Goal: Information Seeking & Learning: Learn about a topic

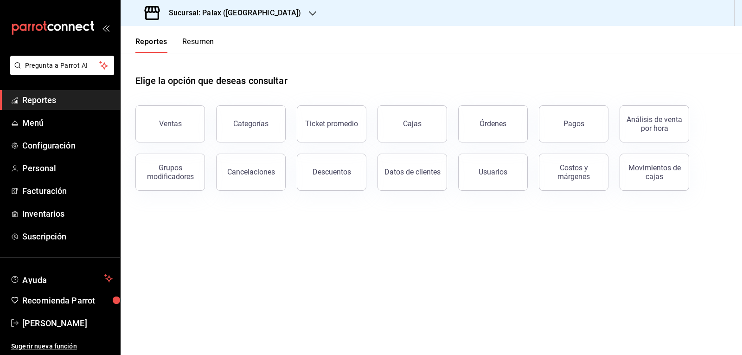
click at [76, 93] on link "Reportes" at bounding box center [60, 100] width 120 height 20
click at [167, 130] on button "Ventas" at bounding box center [170, 123] width 70 height 37
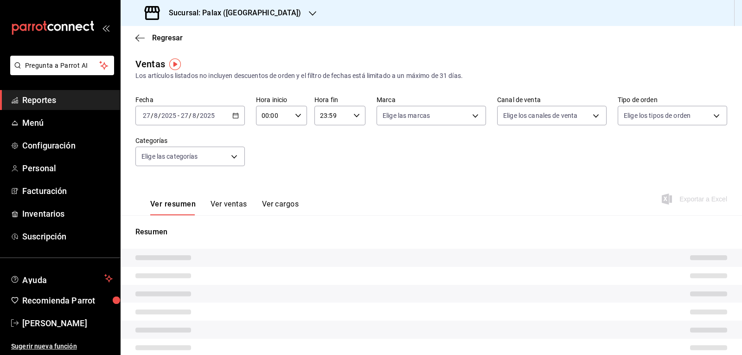
type input "07:00"
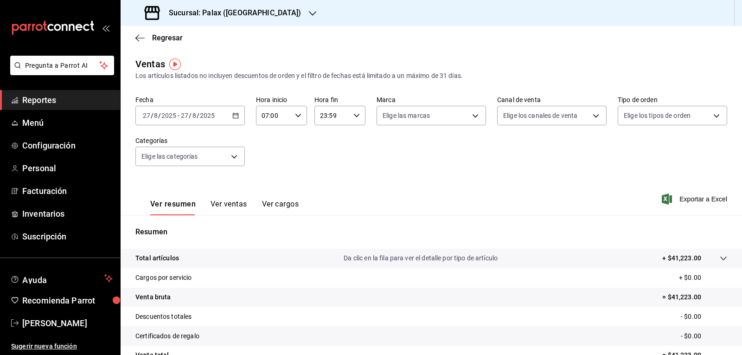
click at [309, 13] on icon "button" at bounding box center [312, 13] width 7 height 7
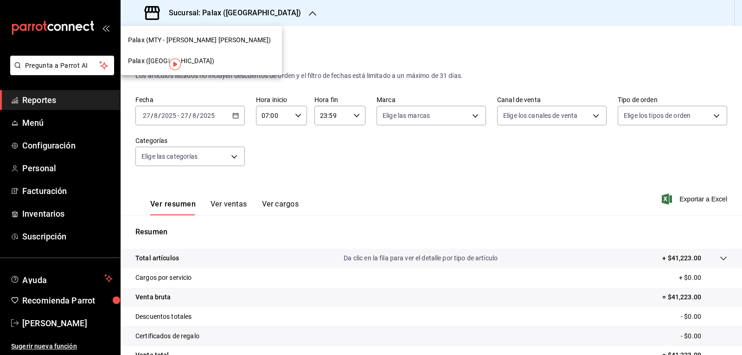
click at [208, 37] on span "Palax (MTY - [PERSON_NAME] [PERSON_NAME])" at bounding box center [199, 40] width 143 height 10
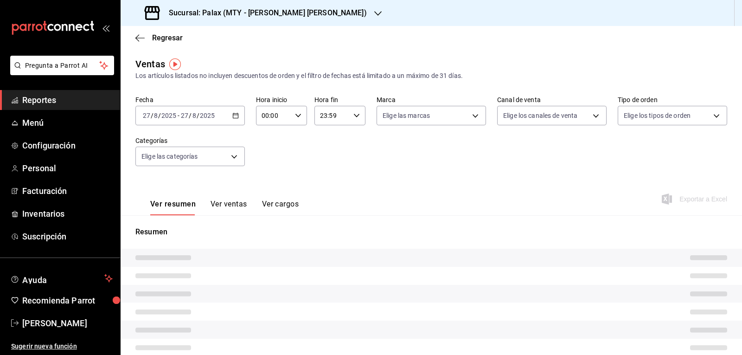
type input "07:00"
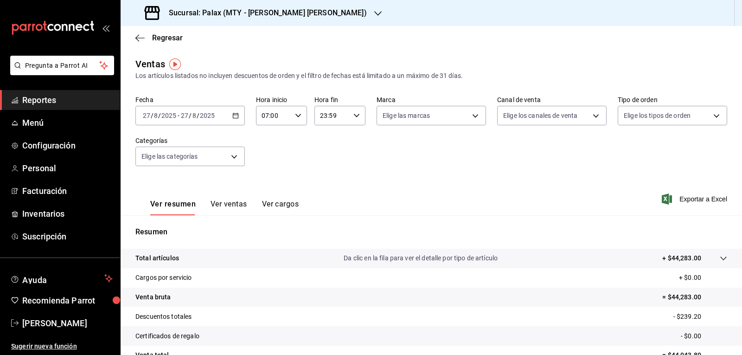
click at [301, 15] on div "Sucursal: Palax (MTY - [PERSON_NAME] [PERSON_NAME])" at bounding box center [257, 13] width 258 height 26
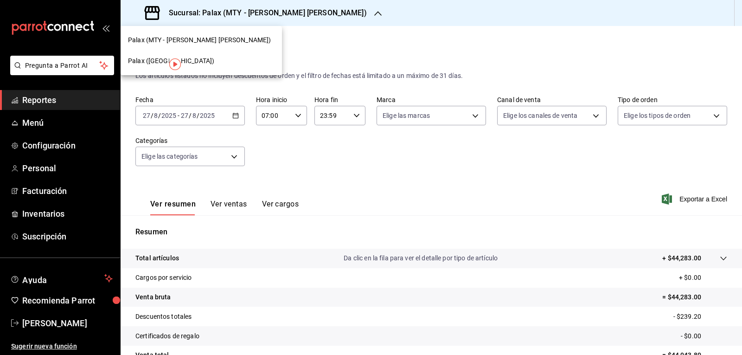
click at [155, 61] on span "Palax ([GEOGRAPHIC_DATA])" at bounding box center [171, 61] width 86 height 10
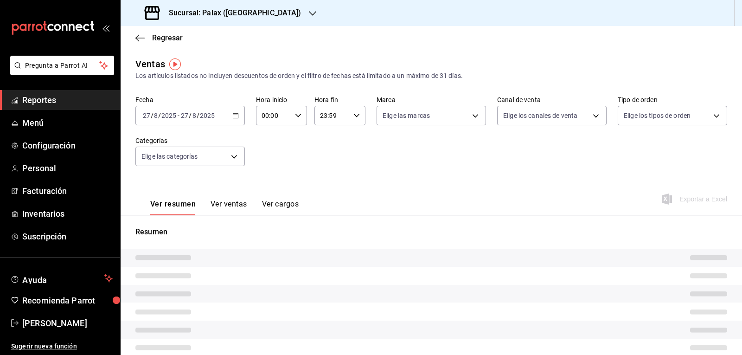
type input "07:00"
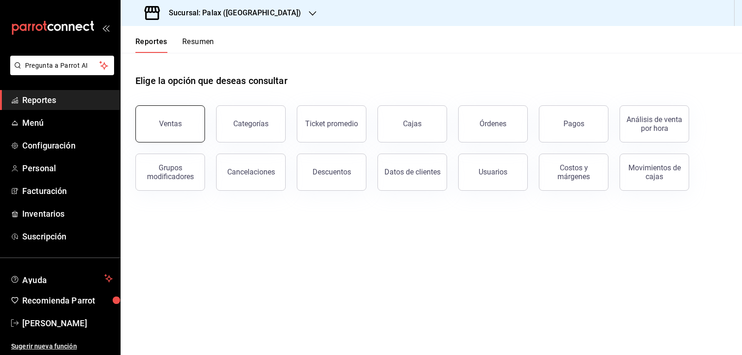
click at [198, 123] on button "Ventas" at bounding box center [170, 123] width 70 height 37
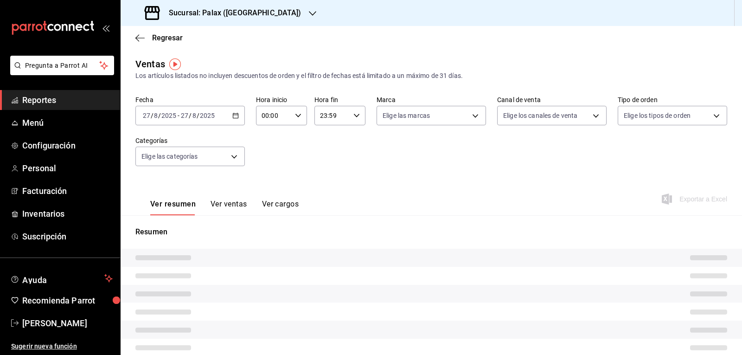
type input "07:00"
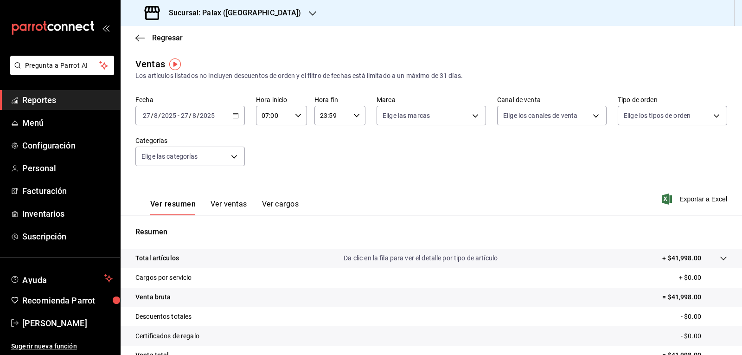
click at [354, 116] on \(Stroke\) "button" at bounding box center [357, 115] width 6 height 3
click at [328, 154] on span "15" at bounding box center [325, 151] width 11 height 7
type input "15:59"
click at [413, 118] on div at bounding box center [371, 177] width 742 height 355
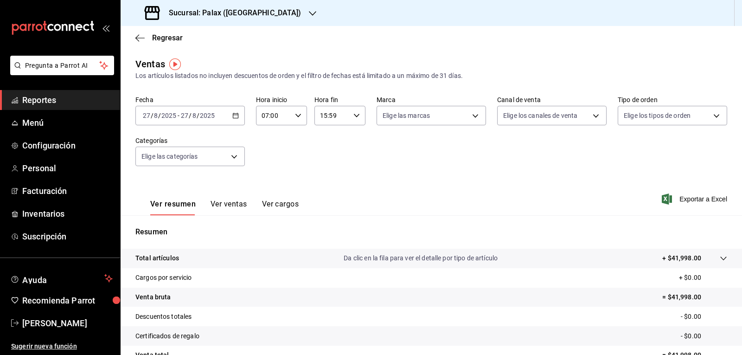
click at [413, 118] on body "Pregunta a Parrot AI Reportes Menú Configuración Personal Facturación Inventari…" at bounding box center [371, 177] width 742 height 355
click at [383, 152] on input "checkbox" at bounding box center [384, 152] width 8 height 8
checkbox input "true"
type input "8510d572-c45f-4696-9a08-afbf2d111022"
checkbox input "true"
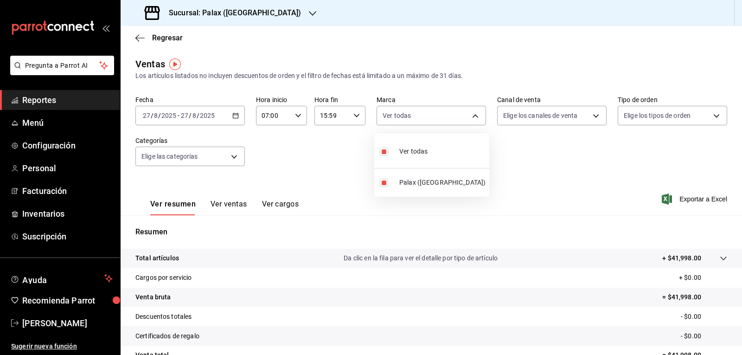
click at [413, 117] on div at bounding box center [371, 177] width 742 height 355
click at [413, 116] on body "Pregunta a Parrot AI Reportes Menú Configuración Personal Facturación Inventari…" at bounding box center [371, 177] width 742 height 355
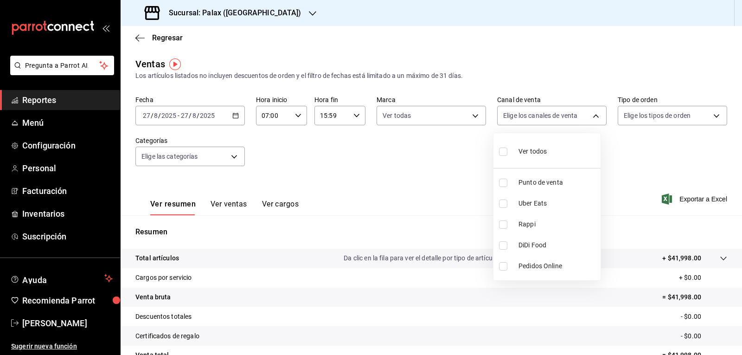
drag, startPoint x: 502, startPoint y: 152, endPoint x: 682, endPoint y: 129, distance: 182.5
click at [413, 152] on input "checkbox" at bounding box center [503, 152] width 8 height 8
checkbox input "true"
type input "PARROT,UBER_EATS,RAPPI,DIDI_FOOD,ONLINE"
checkbox input "true"
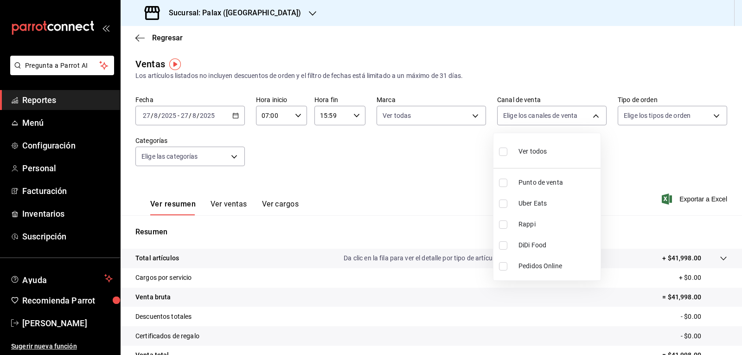
checkbox input "true"
click at [413, 116] on div at bounding box center [371, 177] width 742 height 355
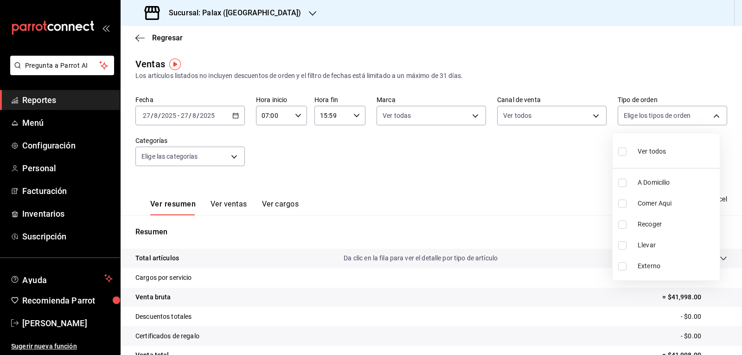
click at [413, 116] on body "Pregunta a Parrot AI Reportes Menú Configuración Personal Facturación Inventari…" at bounding box center [371, 177] width 742 height 355
click at [413, 152] on input "checkbox" at bounding box center [622, 152] width 8 height 8
checkbox input "true"
type input "6d325fbd-53e7-4f6b-8d89-6356796c0e8d,b8c2ff7f-0c1f-4fef-80cf-bc155c6bbc3b,a732b…"
checkbox input "true"
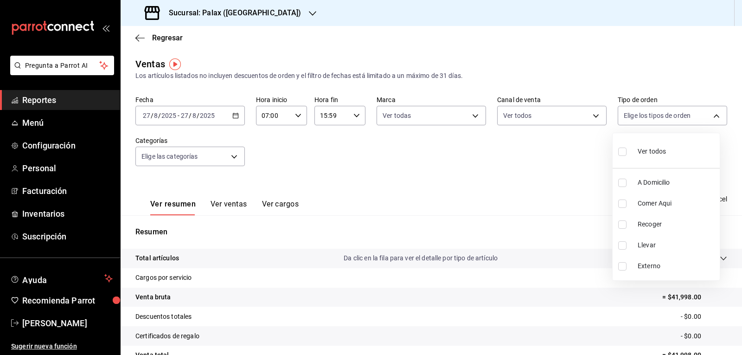
checkbox input "true"
click at [234, 157] on div at bounding box center [371, 177] width 742 height 355
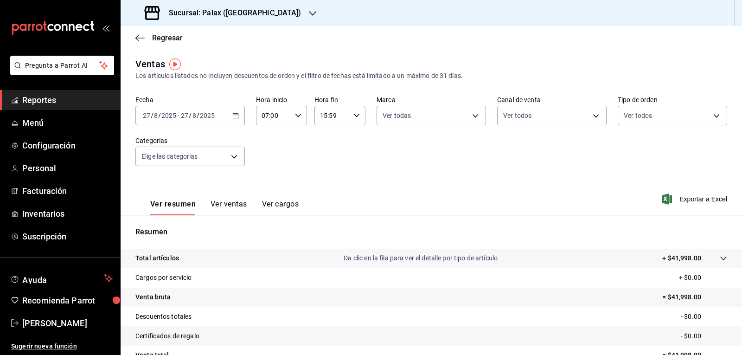
click at [234, 157] on body "Pregunta a Parrot AI Reportes Menú Configuración Personal Facturación Inventari…" at bounding box center [371, 177] width 742 height 355
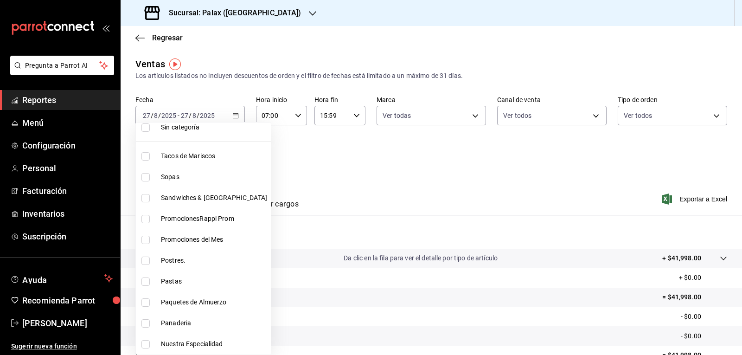
scroll to position [46, 0]
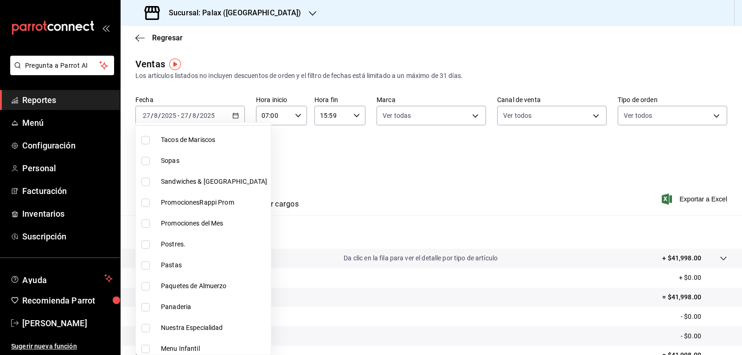
click at [145, 225] on input "checkbox" at bounding box center [146, 244] width 8 height 8
checkbox input "true"
type input "5f074bd3-619d-4e10-94fa-620713841d38"
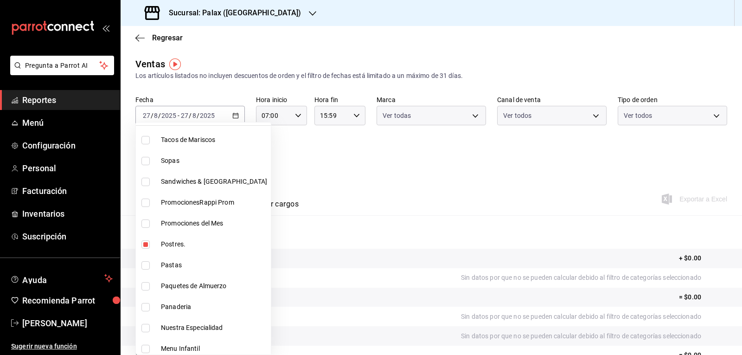
scroll to position [93, 0]
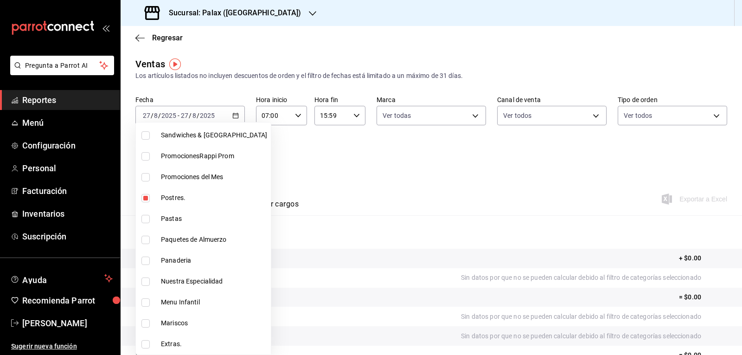
click at [147, 225] on input "checkbox" at bounding box center [146, 261] width 8 height 8
checkbox input "true"
type input "5f074bd3-619d-4e10-94fa-620713841d38,90d14028-a2c9-4fb8-b762-41d9ea373592"
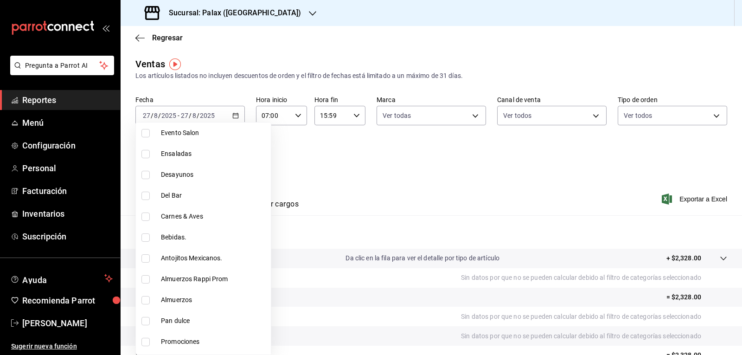
scroll to position [371, 0]
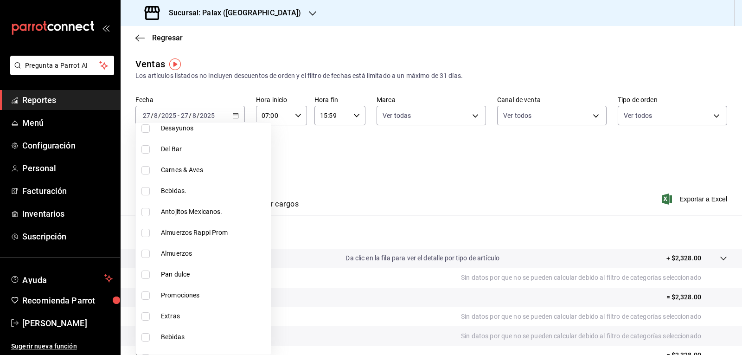
click at [143, 225] on input "checkbox" at bounding box center [146, 274] width 8 height 8
checkbox input "true"
type input "5f074bd3-619d-4e10-94fa-620713841d38,90d14028-a2c9-4fb8-b762-41d9ea373592,a0032…"
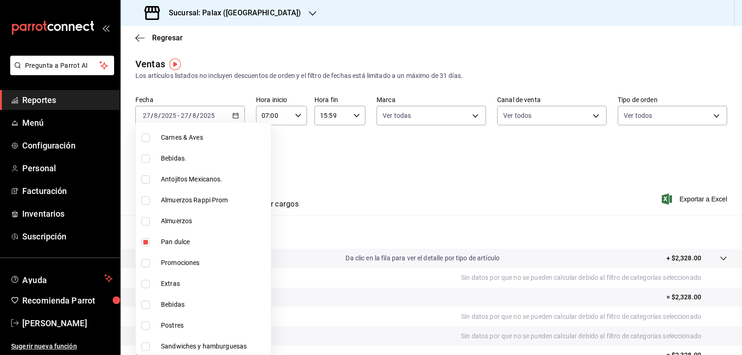
scroll to position [418, 0]
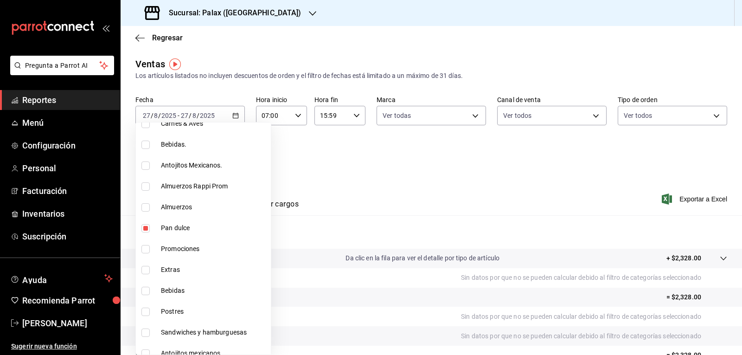
click at [144, 225] on input "checkbox" at bounding box center [146, 312] width 8 height 8
checkbox input "true"
type input "5f074bd3-619d-4e10-94fa-620713841d38,90d14028-a2c9-4fb8-b762-41d9ea373592,a0032…"
click at [376, 175] on div at bounding box center [371, 177] width 742 height 355
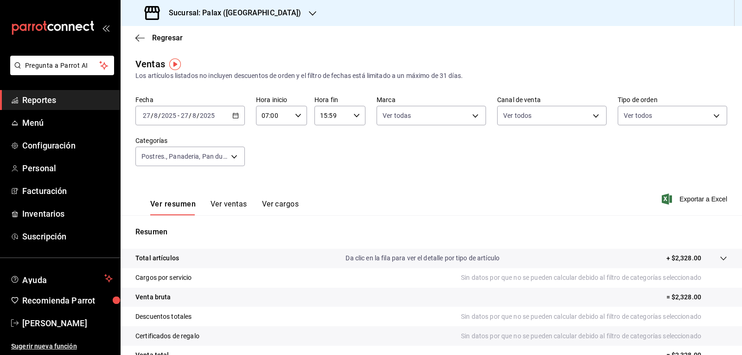
click at [238, 200] on button "Ver ventas" at bounding box center [229, 208] width 37 height 16
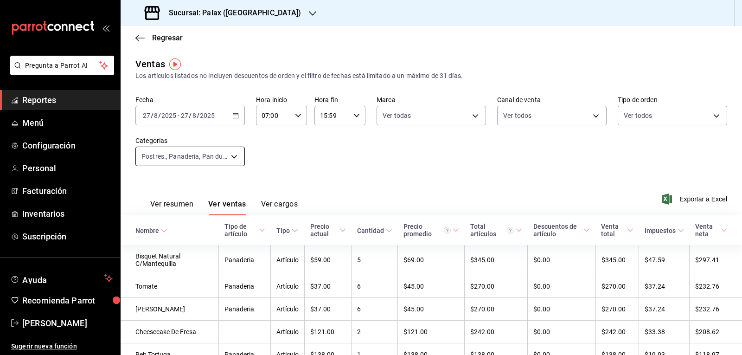
click at [233, 155] on body "Pregunta a Parrot AI Reportes Menú Configuración Personal Facturación Inventari…" at bounding box center [371, 177] width 742 height 355
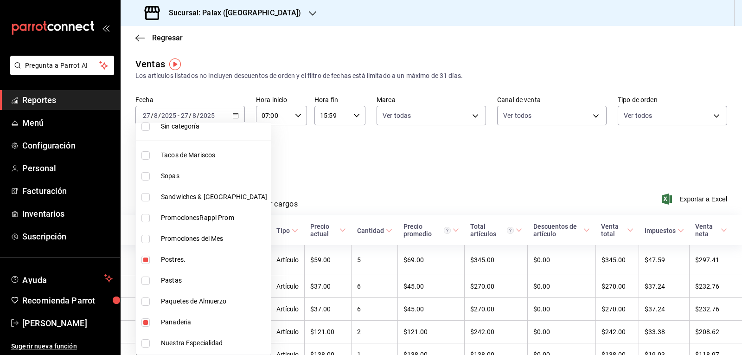
scroll to position [46, 0]
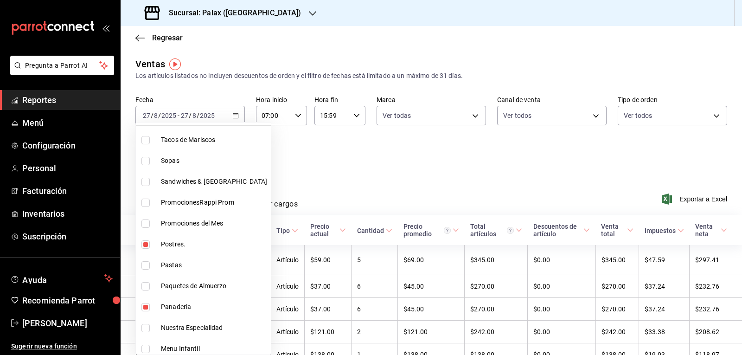
click at [147, 225] on input "checkbox" at bounding box center [146, 244] width 8 height 8
checkbox input "false"
click at [141, 225] on li "Panaderia" at bounding box center [203, 306] width 135 height 21
type input "a0032ace-f936-4bce-ae72-52a9a3fd0e48,4f2f0c23-db3d-4db8-ae30-dd709ccfaad2"
checkbox input "false"
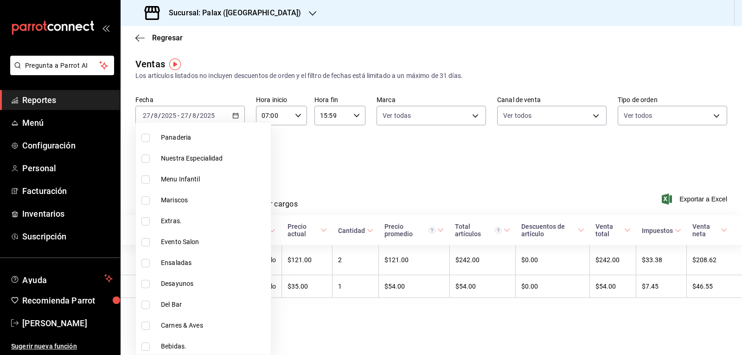
scroll to position [232, 0]
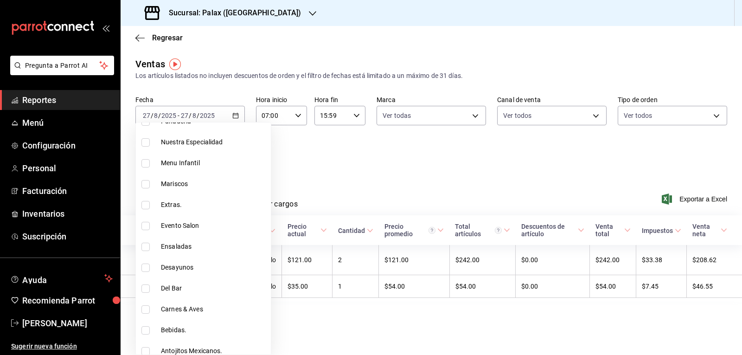
click at [141, 225] on li "Del Bar" at bounding box center [203, 288] width 135 height 21
type input "a0032ace-f936-4bce-ae72-52a9a3fd0e48,4f2f0c23-db3d-4db8-ae30-dd709ccfaad2,e5fa1…"
checkbox input "true"
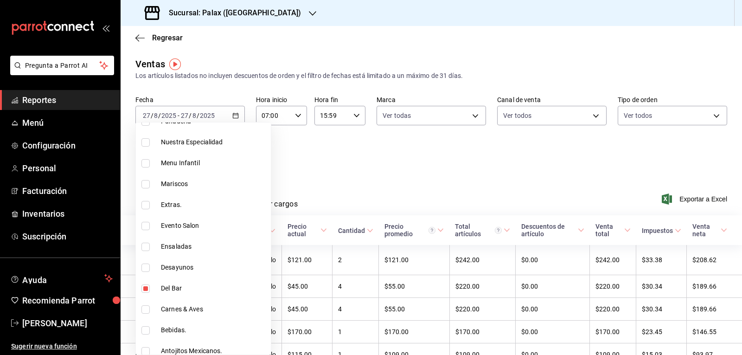
click at [147, 225] on input "checkbox" at bounding box center [146, 330] width 8 height 8
checkbox input "true"
type input "a0032ace-f936-4bce-ae72-52a9a3fd0e48,4f2f0c23-db3d-4db8-ae30-dd709ccfaad2,e5fa1…"
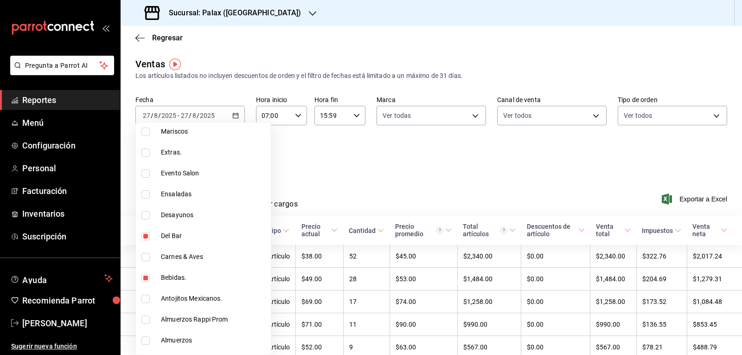
scroll to position [325, 0]
click at [145, 225] on input "checkbox" at bounding box center [146, 321] width 8 height 8
checkbox input "false"
type input "4f2f0c23-db3d-4db8-ae30-dd709ccfaad2,e5fa14e2-c7bb-4afd-b0cf-6d1a2447c4a1,4b821…"
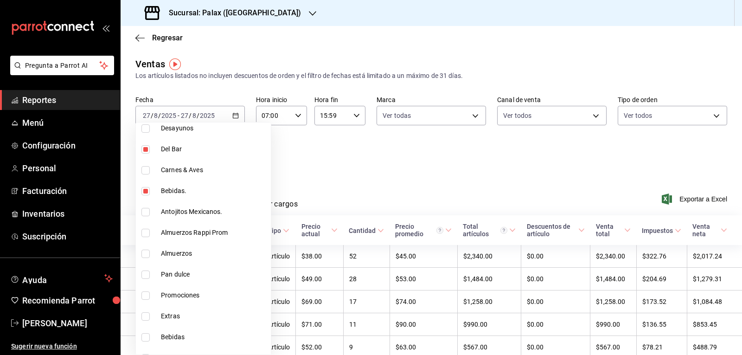
scroll to position [418, 0]
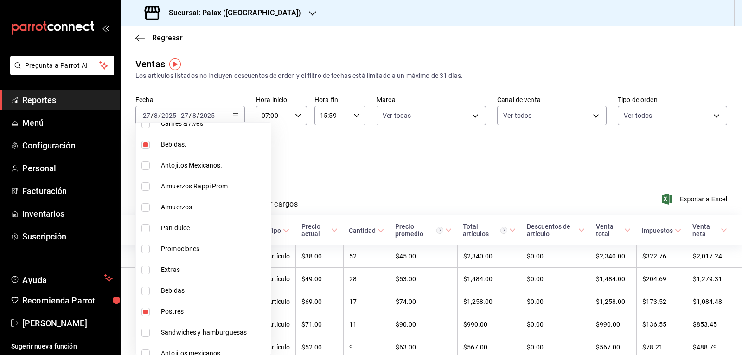
click at [146, 225] on input "checkbox" at bounding box center [146, 291] width 8 height 8
checkbox input "true"
type input "4f2f0c23-db3d-4db8-ae30-dd709ccfaad2,e5fa14e2-c7bb-4afd-b0cf-6d1a2447c4a1,4b821…"
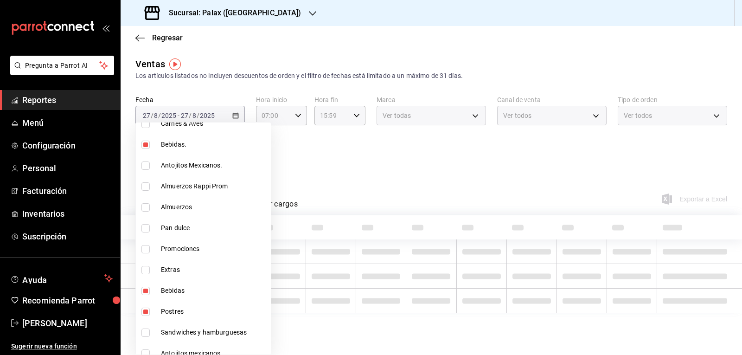
click at [147, 225] on input "checkbox" at bounding box center [146, 312] width 8 height 8
checkbox input "false"
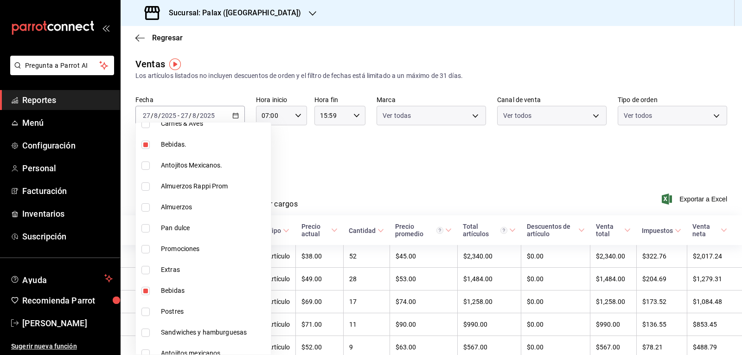
type input "e5fa14e2-c7bb-4afd-b0cf-6d1a2447c4a1,4b82141e-e12f-4992-9202-ab169af21a46,298ad…"
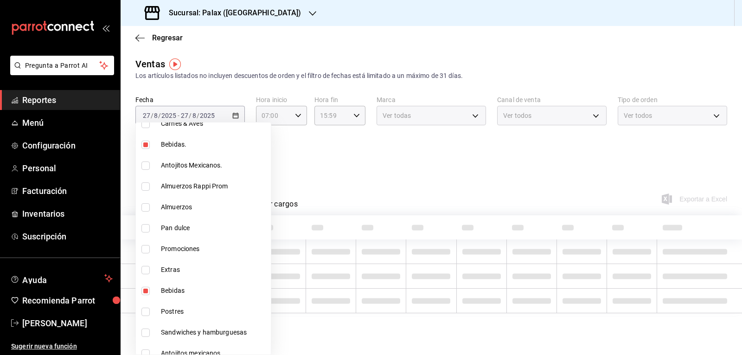
click at [349, 152] on div at bounding box center [371, 177] width 742 height 355
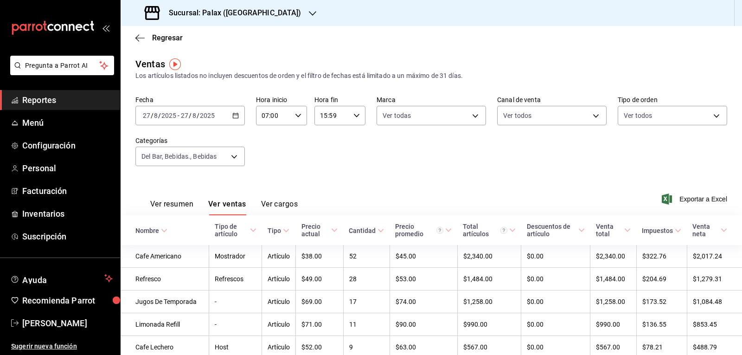
click at [232, 206] on button "Ver ventas" at bounding box center [227, 208] width 38 height 16
click at [232, 157] on body "Pregunta a Parrot AI Reportes Menú Configuración Personal Facturación Inventari…" at bounding box center [371, 177] width 742 height 355
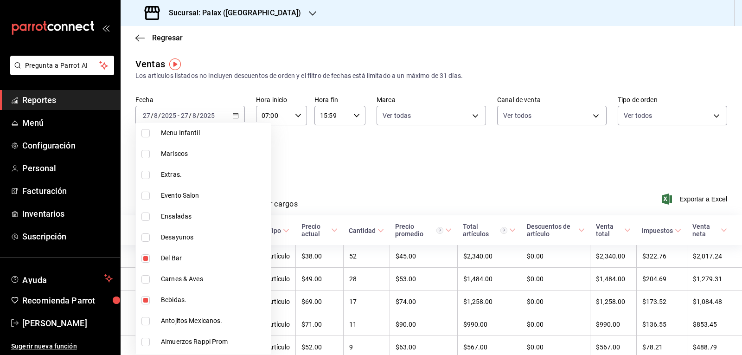
scroll to position [278, 0]
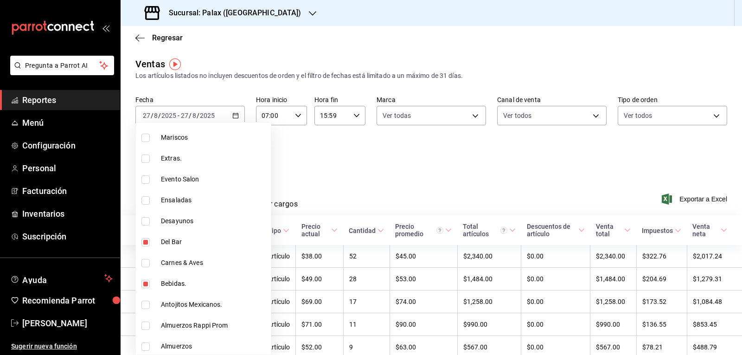
click at [146, 225] on input "checkbox" at bounding box center [146, 242] width 8 height 8
checkbox input "false"
type input "4b82141e-e12f-4992-9202-ab169af21a46,298ad22d-d191-4db8-803f-5c79ba81ed50"
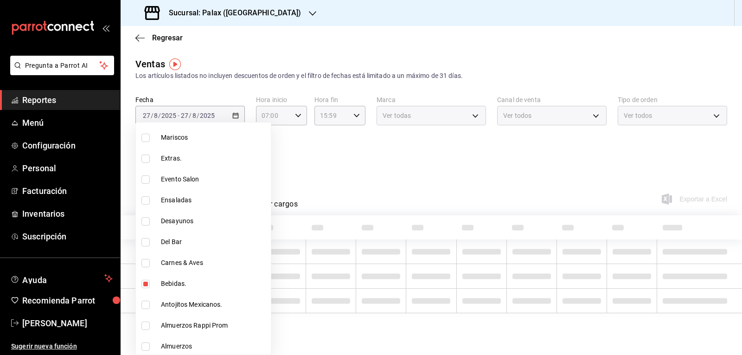
click at [144, 225] on input "checkbox" at bounding box center [146, 284] width 8 height 8
checkbox input "false"
type input "298ad22d-d191-4db8-803f-5c79ba81ed50"
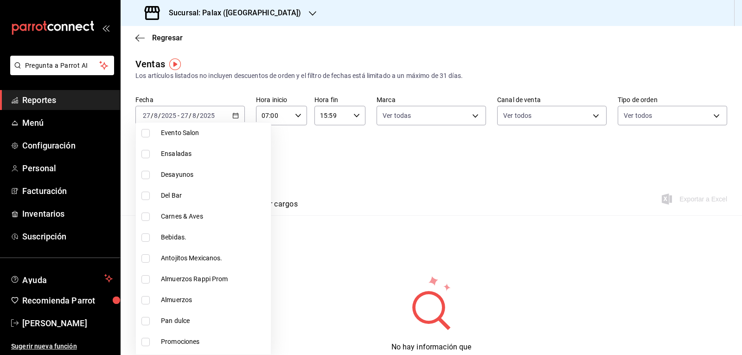
click at [143, 225] on input "checkbox" at bounding box center [146, 258] width 8 height 8
checkbox input "true"
type input "298ad22d-d191-4db8-803f-5c79ba81ed50,835bae4d-00d1-4292-acff-d249e8f21cd4"
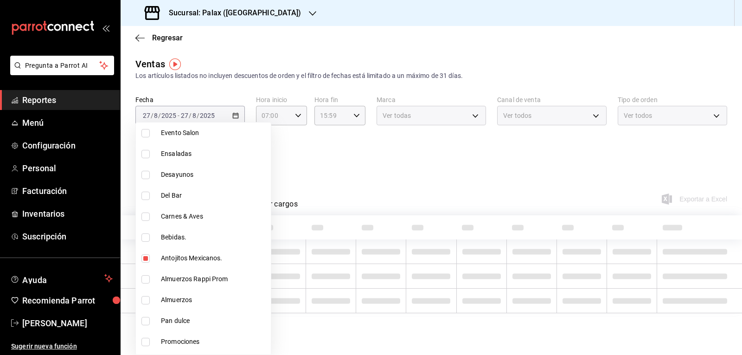
click at [363, 156] on div at bounding box center [371, 177] width 742 height 355
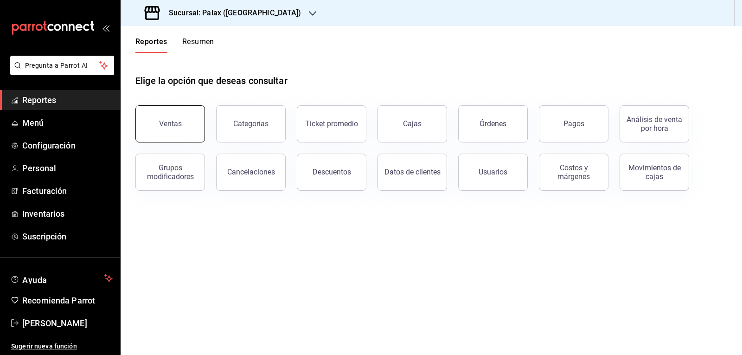
click at [170, 119] on button "Ventas" at bounding box center [170, 123] width 70 height 37
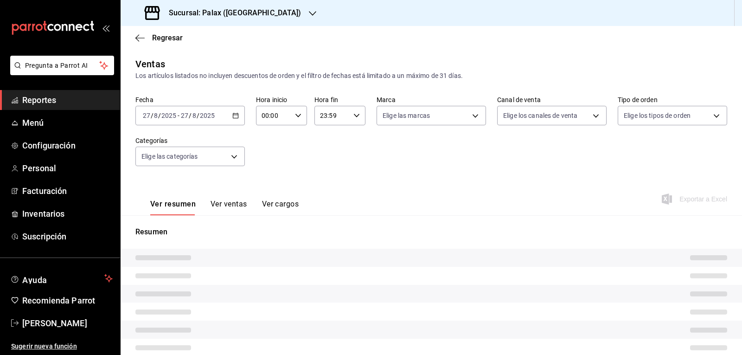
type input "07:00"
type input "15:59"
type input "PARROT,UBER_EATS,RAPPI,DIDI_FOOD,ONLINE"
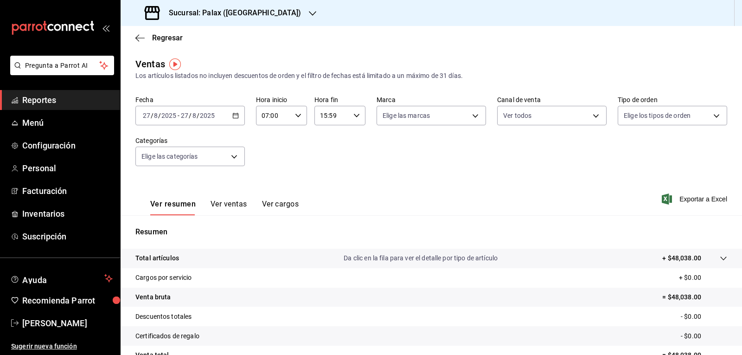
click at [78, 103] on span "Reportes" at bounding box center [67, 100] width 90 height 13
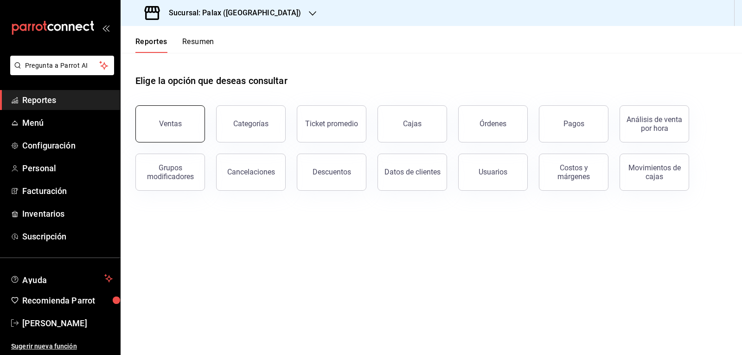
click at [154, 119] on button "Ventas" at bounding box center [170, 123] width 70 height 37
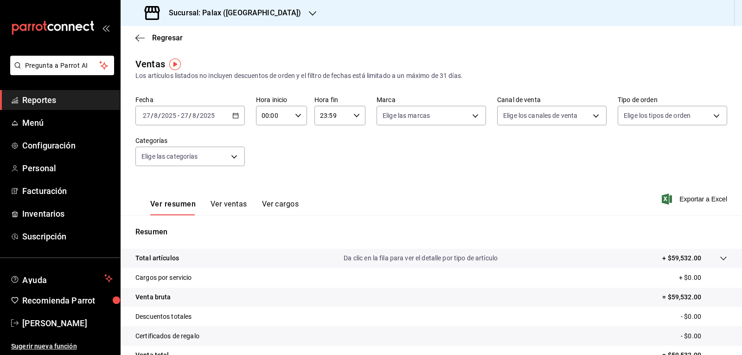
click at [296, 114] on icon "button" at bounding box center [298, 115] width 6 height 6
click at [264, 202] on span "07" at bounding box center [267, 202] width 11 height 7
type input "07:00"
click at [265, 197] on button "07" at bounding box center [268, 202] width 22 height 19
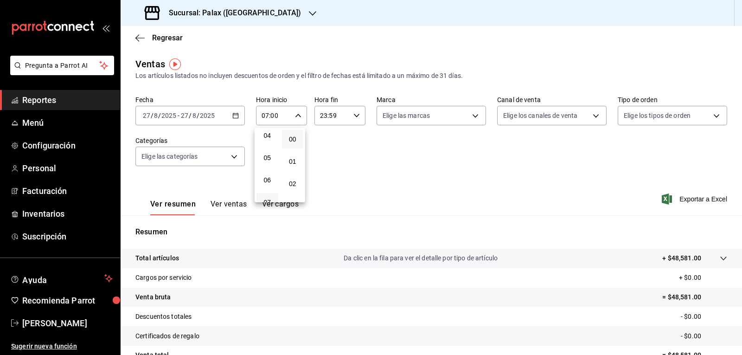
click at [277, 9] on div at bounding box center [371, 177] width 742 height 355
click at [309, 12] on icon "button" at bounding box center [312, 13] width 7 height 7
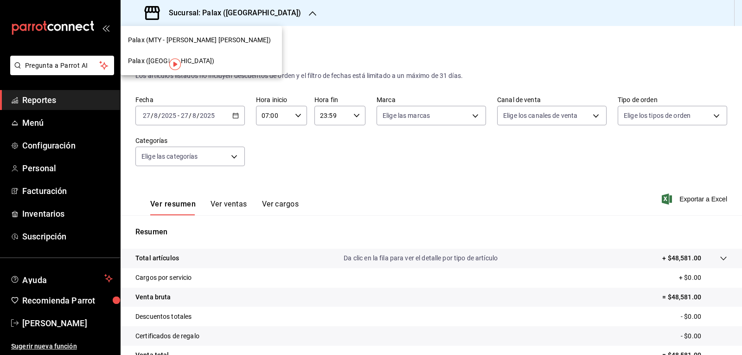
click at [200, 41] on span "Palax (MTY - [PERSON_NAME] [PERSON_NAME])" at bounding box center [199, 40] width 143 height 10
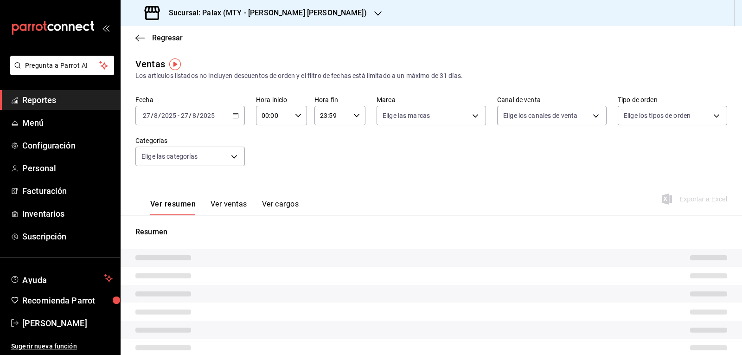
type input "07:00"
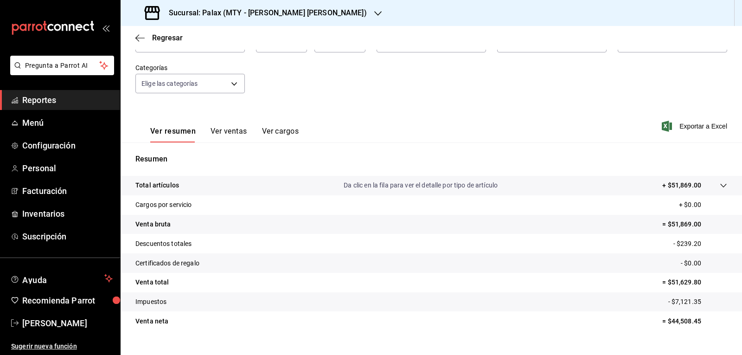
scroll to position [90, 0]
